Goal: Entertainment & Leisure: Browse casually

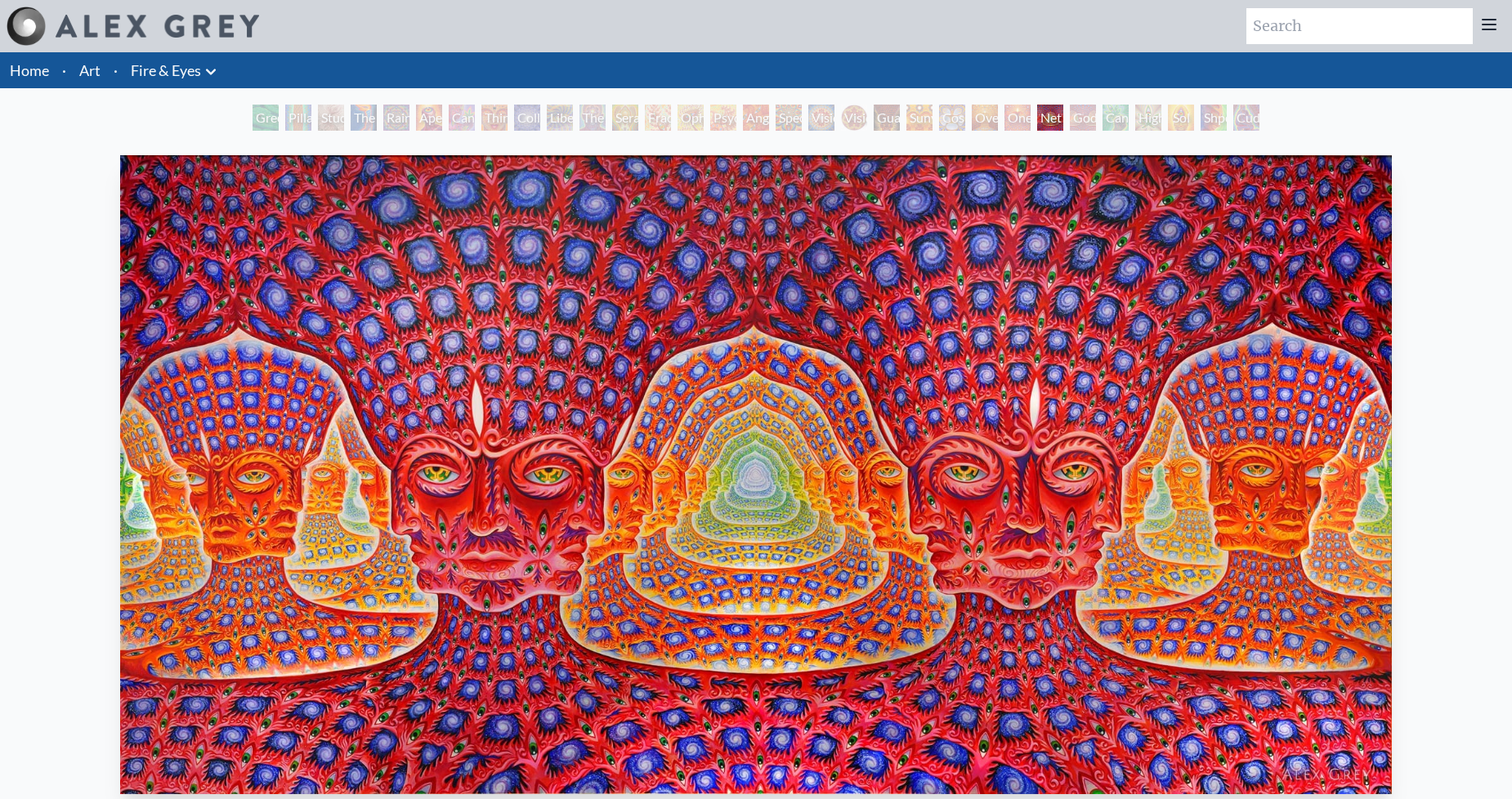
click at [255, 119] on div "Green Hand" at bounding box center [266, 117] width 26 height 26
click at [256, 117] on div "Green Hand" at bounding box center [266, 117] width 26 height 26
